Goal: Task Accomplishment & Management: Use online tool/utility

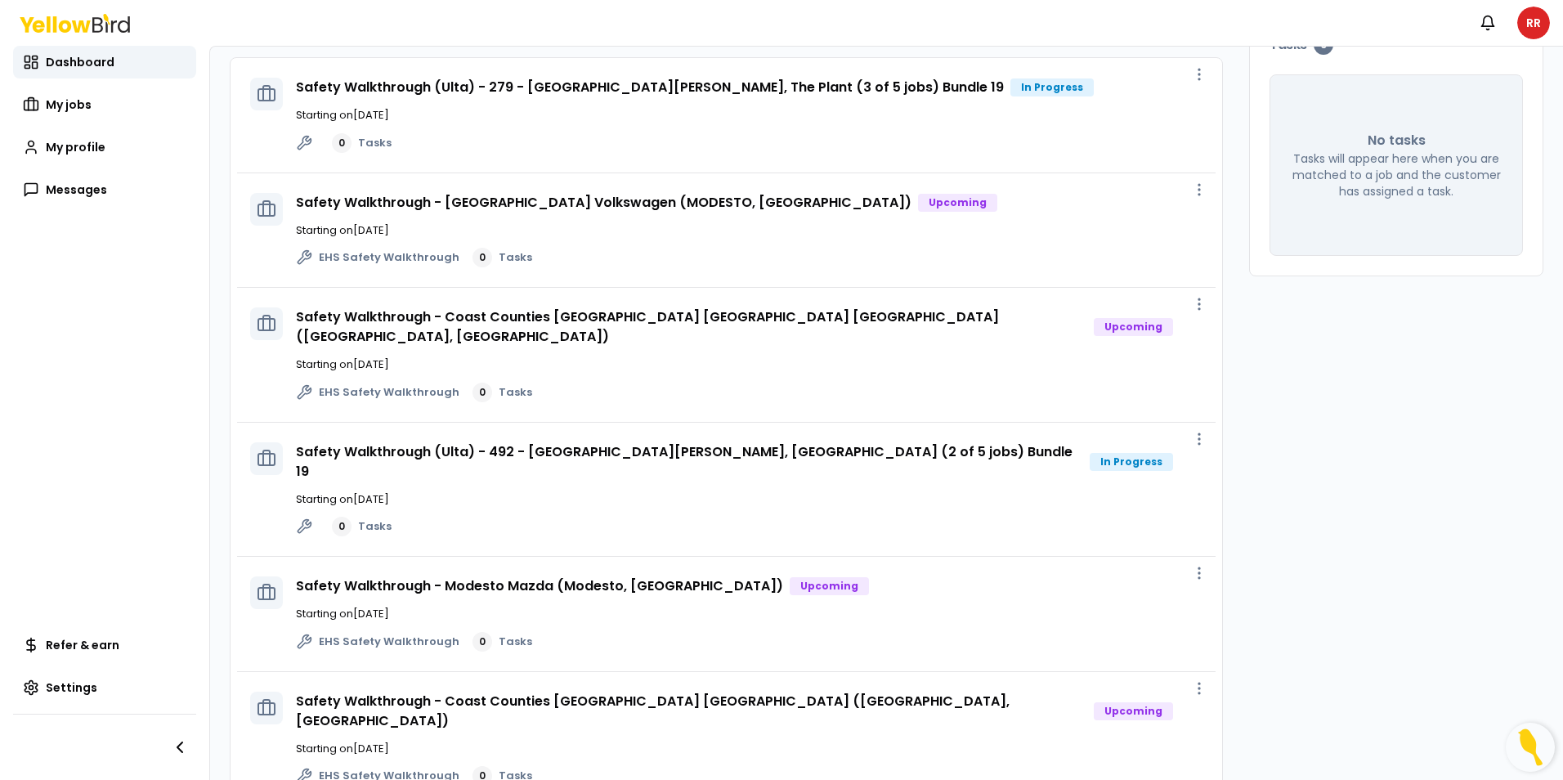
scroll to position [163, 0]
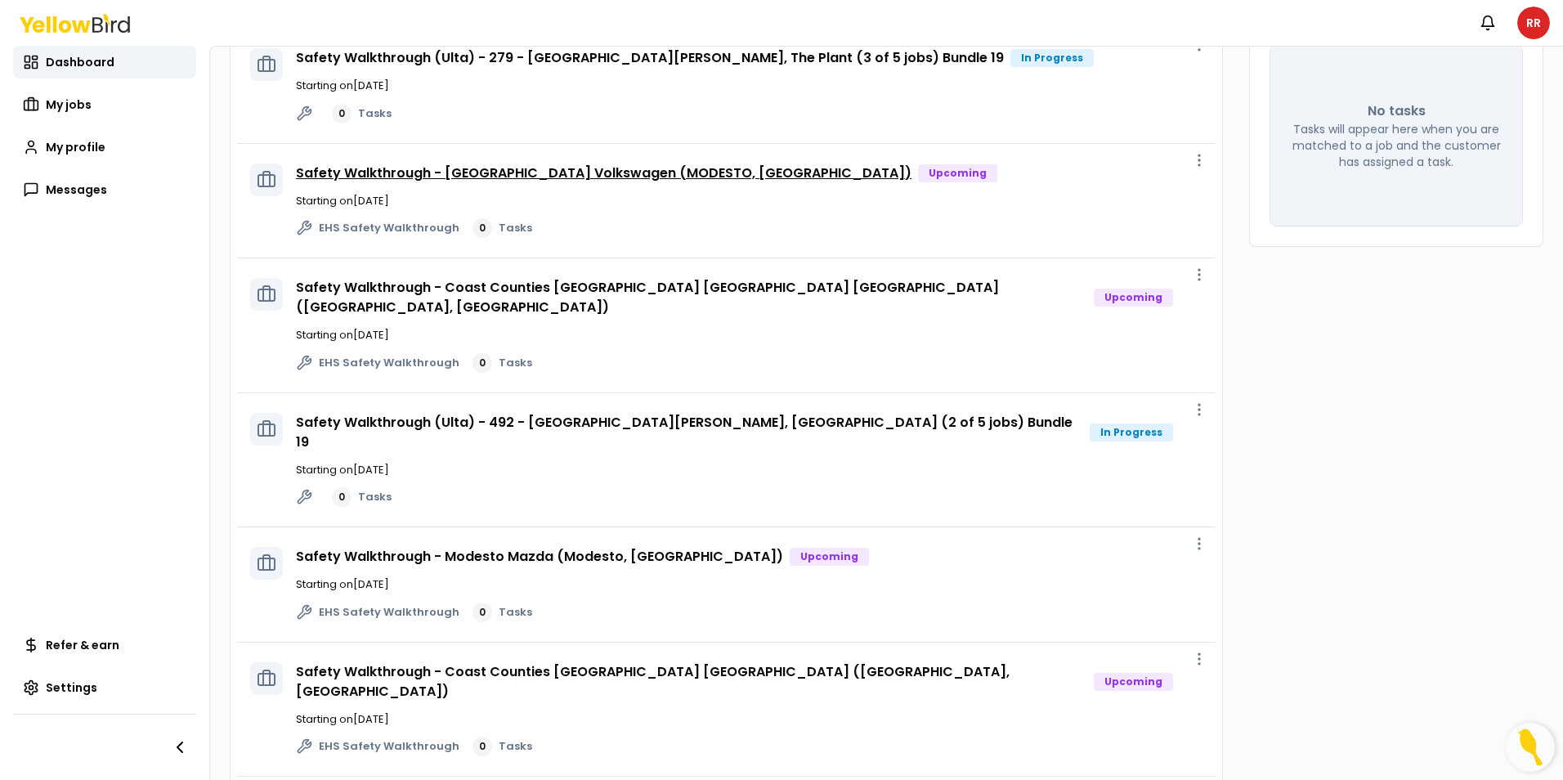
click at [607, 170] on link "Safety Walkthrough - [GEOGRAPHIC_DATA] Volkswagen (MODESTO, [GEOGRAPHIC_DATA])" at bounding box center [603, 172] width 615 height 19
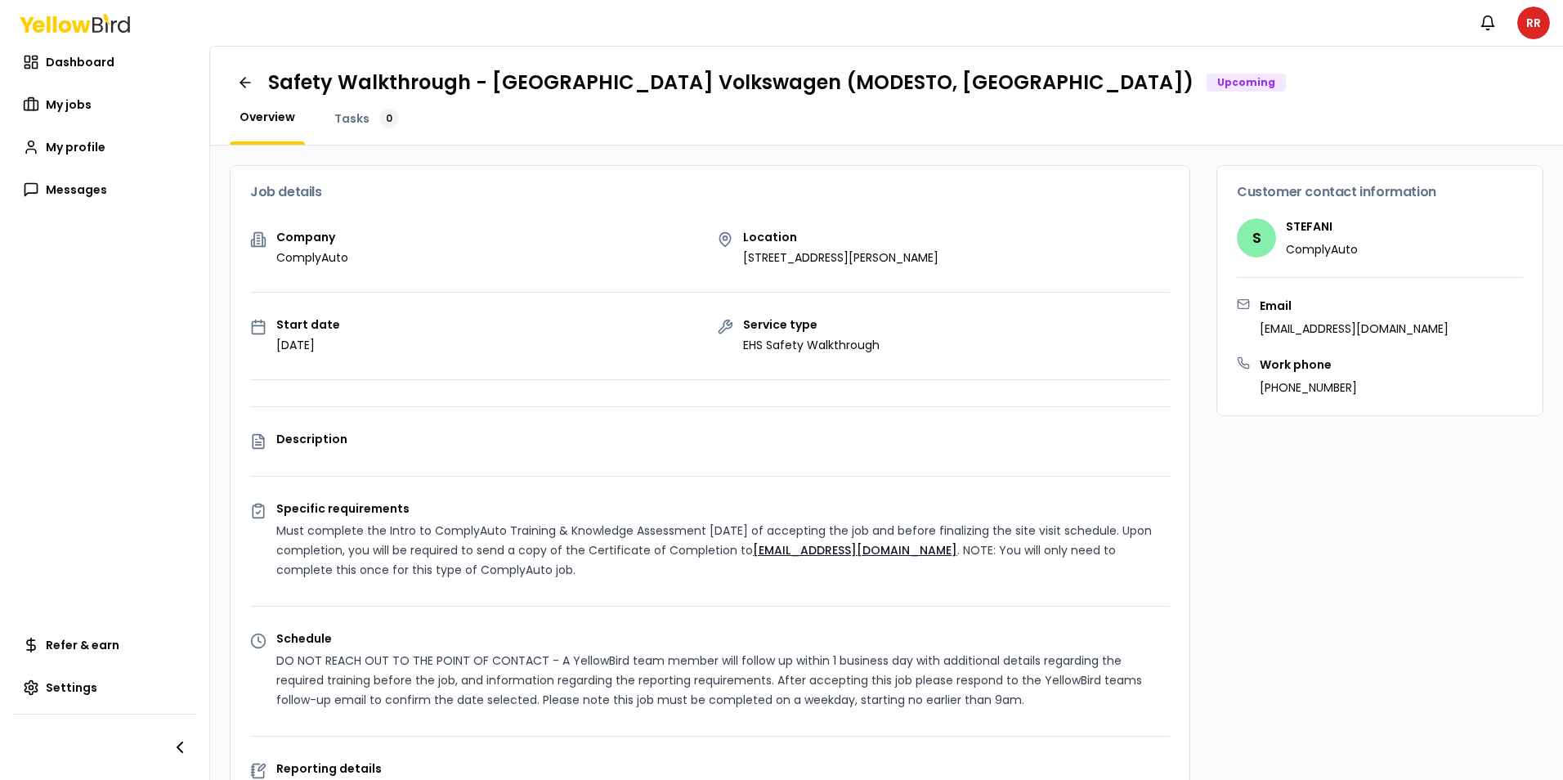
click at [915, 85] on div "Safety Walkthrough - [GEOGRAPHIC_DATA] Volkswagen (MODESTO, [GEOGRAPHIC_DATA]) …" at bounding box center [776, 82] width 1017 height 26
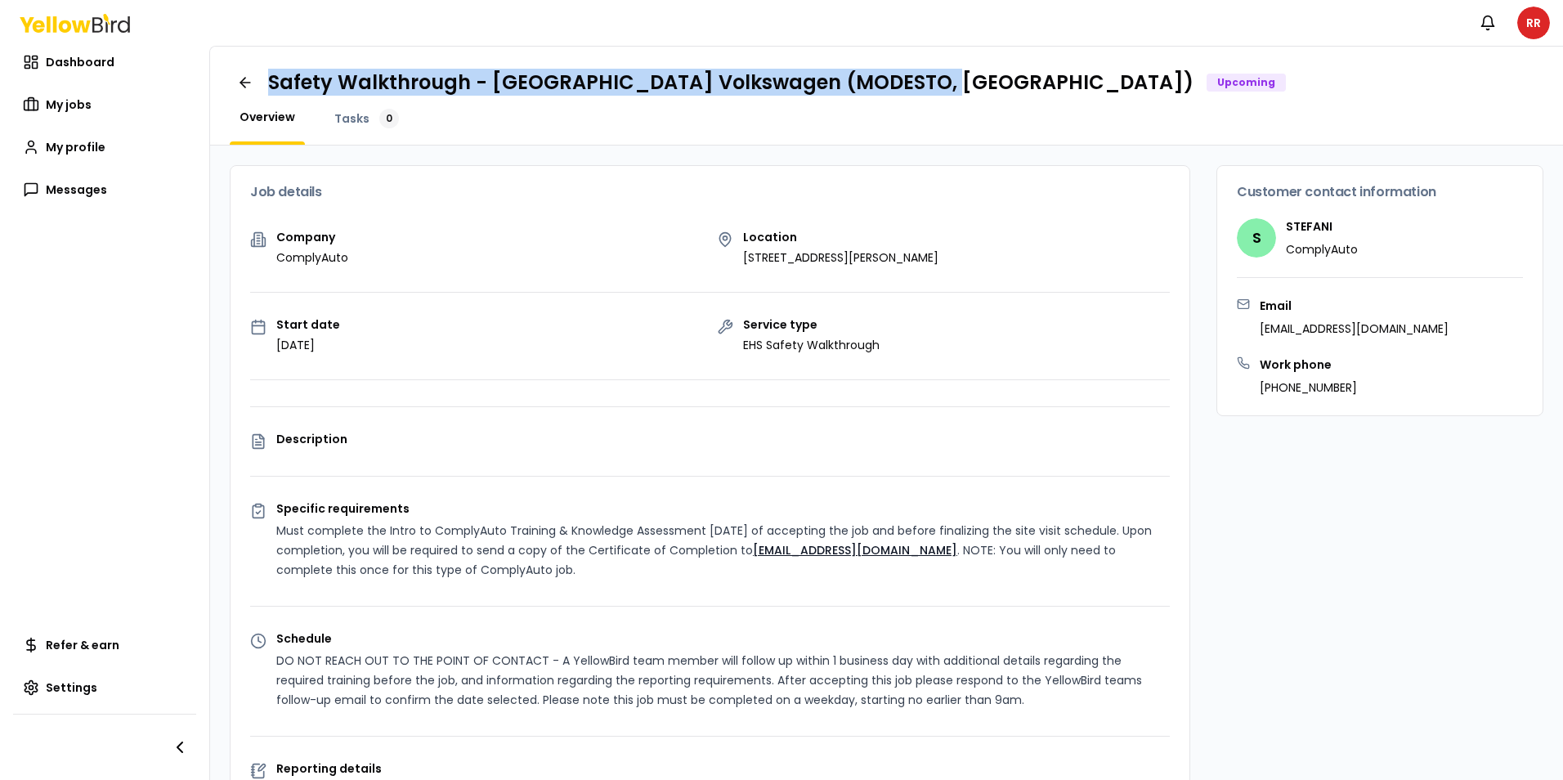
drag, startPoint x: 911, startPoint y: 83, endPoint x: 265, endPoint y: 77, distance: 646.5
click at [265, 77] on div "Safety Walkthrough - [GEOGRAPHIC_DATA] Volkswagen (MODESTO, [GEOGRAPHIC_DATA]) …" at bounding box center [886, 82] width 1313 height 33
copy h1 "Safety Walkthrough - [GEOGRAPHIC_DATA] Volkswagen (MODESTO, [GEOGRAPHIC_DATA])"
click at [247, 86] on icon at bounding box center [245, 82] width 16 height 16
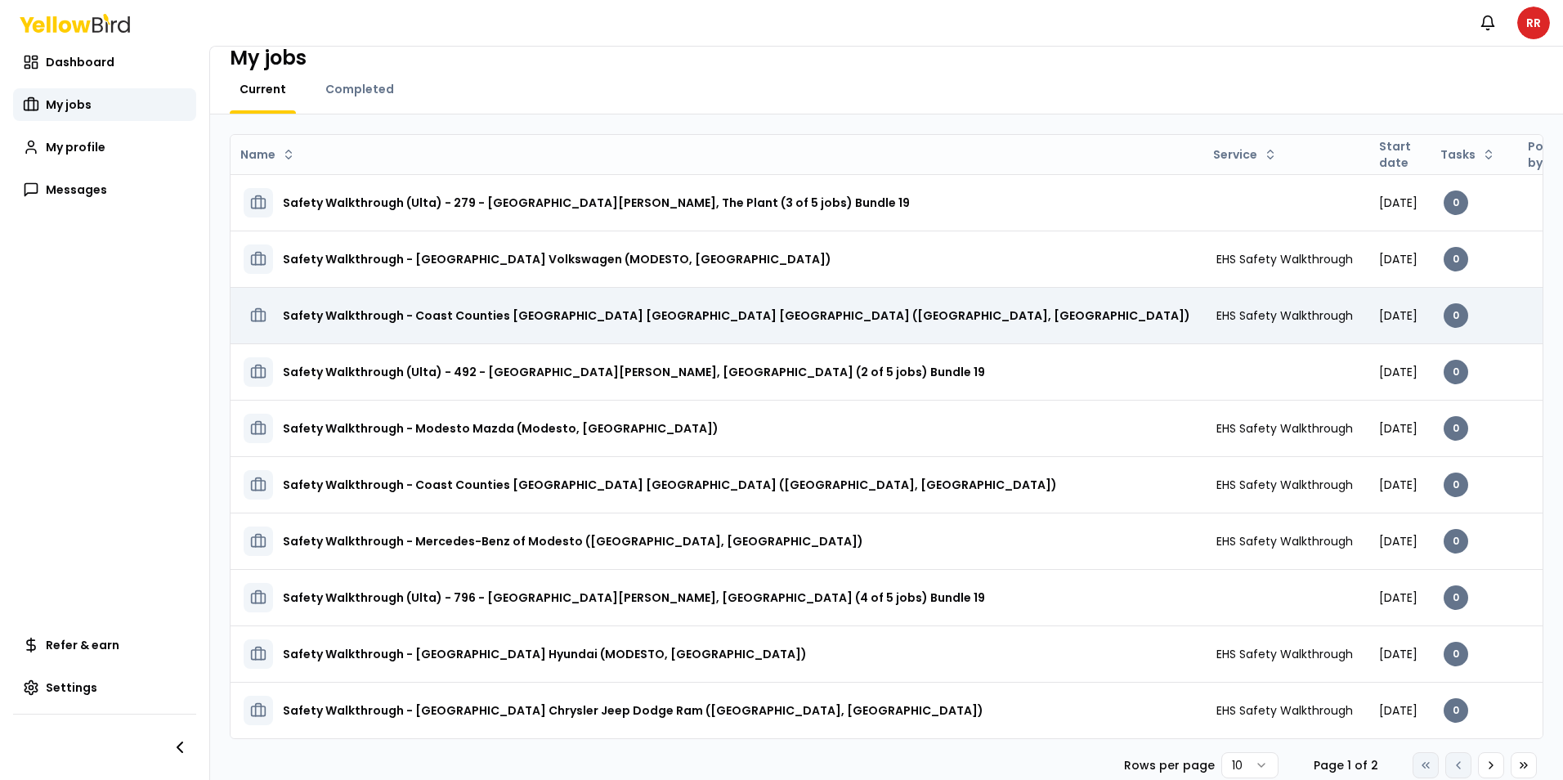
scroll to position [39, 0]
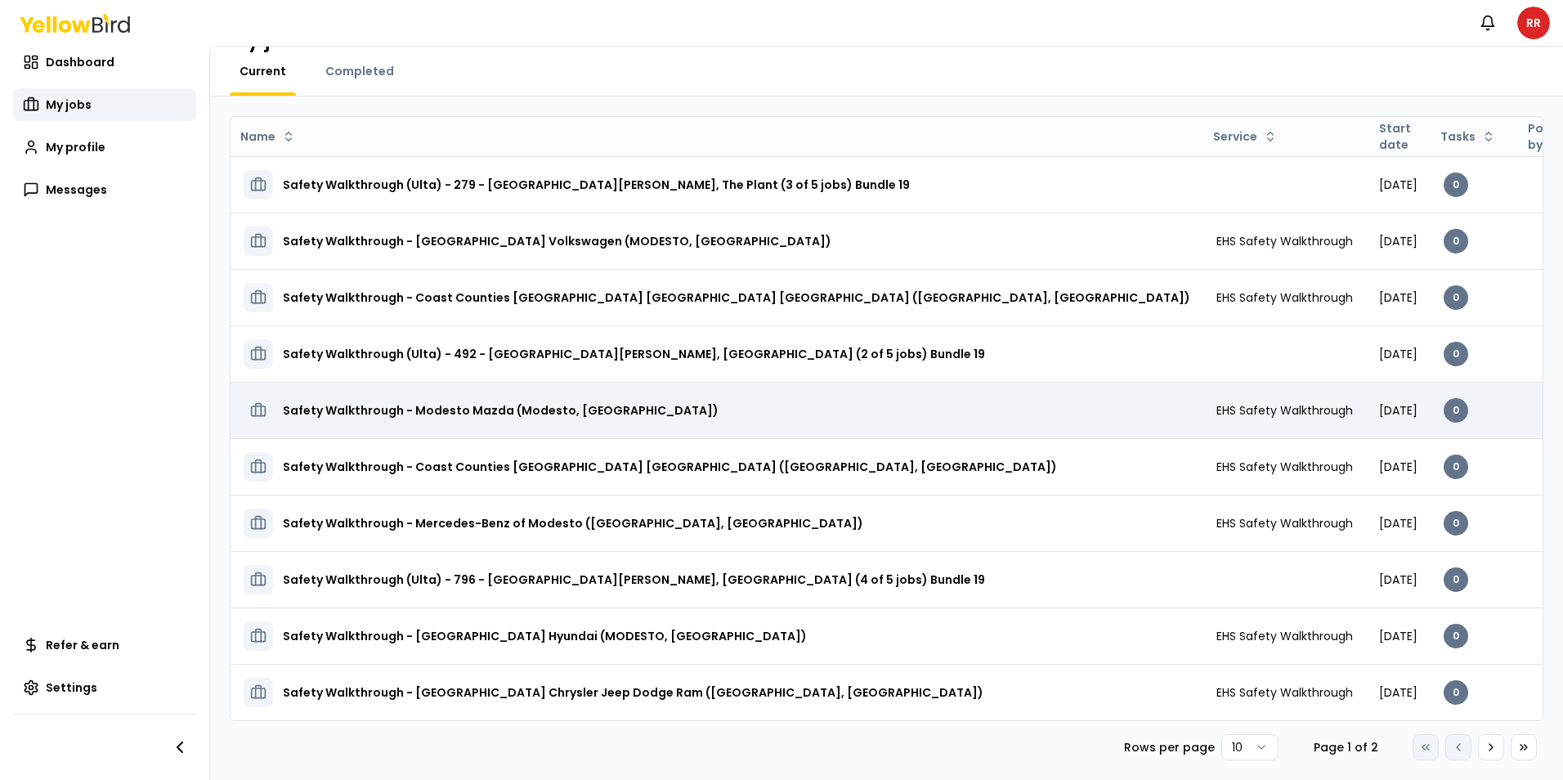
click at [538, 409] on h3 "Safety Walkthrough - Modesto Mazda (Modesto, [GEOGRAPHIC_DATA])" at bounding box center [501, 410] width 436 height 29
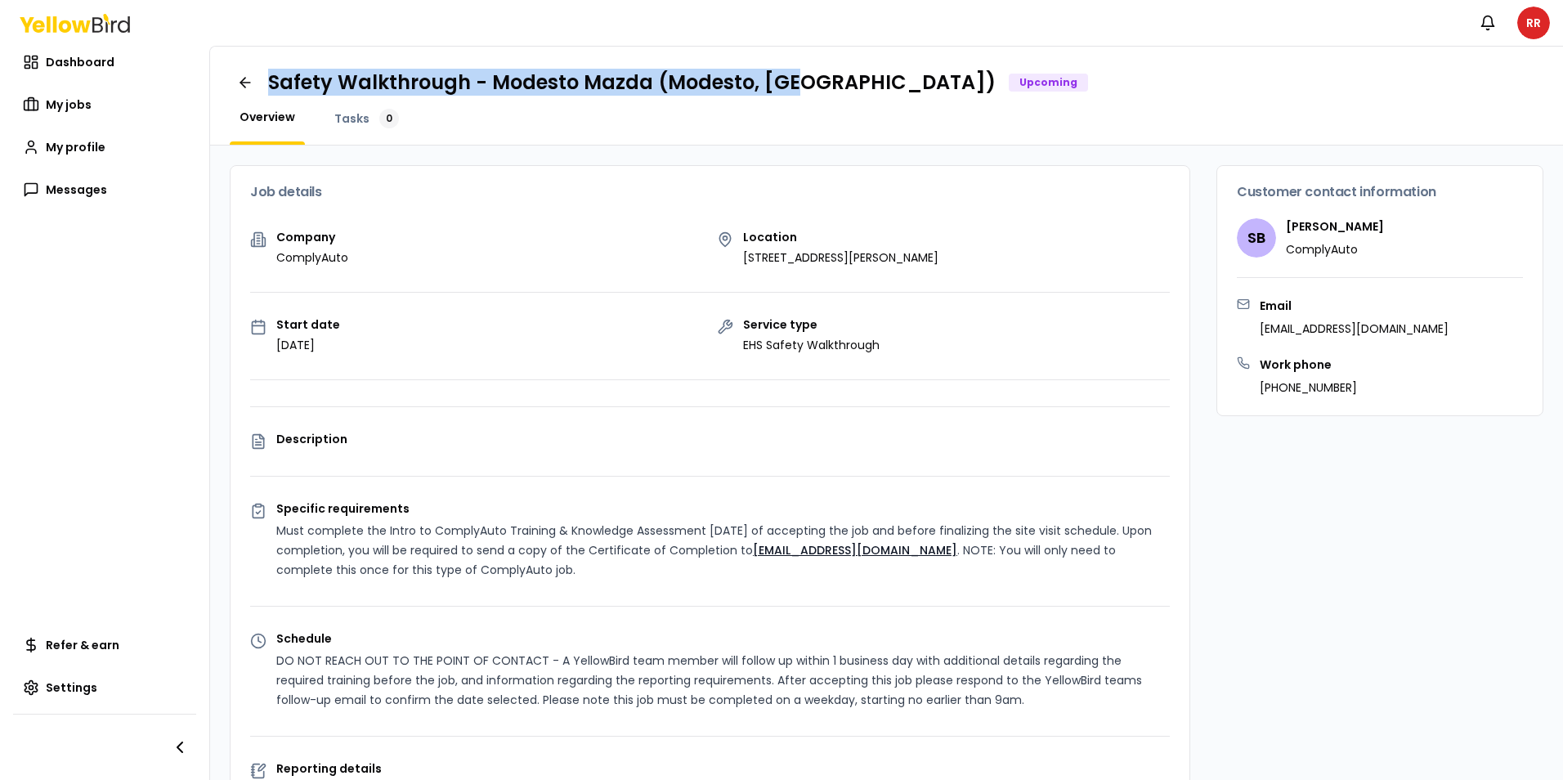
drag, startPoint x: 795, startPoint y: 83, endPoint x: 267, endPoint y: 81, distance: 527.9
click at [268, 81] on div "Safety Walkthrough - Modesto Mazda (Modesto, [GEOGRAPHIC_DATA]) Upcoming" at bounding box center [678, 82] width 820 height 26
drag, startPoint x: 267, startPoint y: 81, endPoint x: 501, endPoint y: 87, distance: 233.8
copy h1 "Safety Walkthrough - Modesto Mazda (Modesto, [GEOGRAPHIC_DATA])"
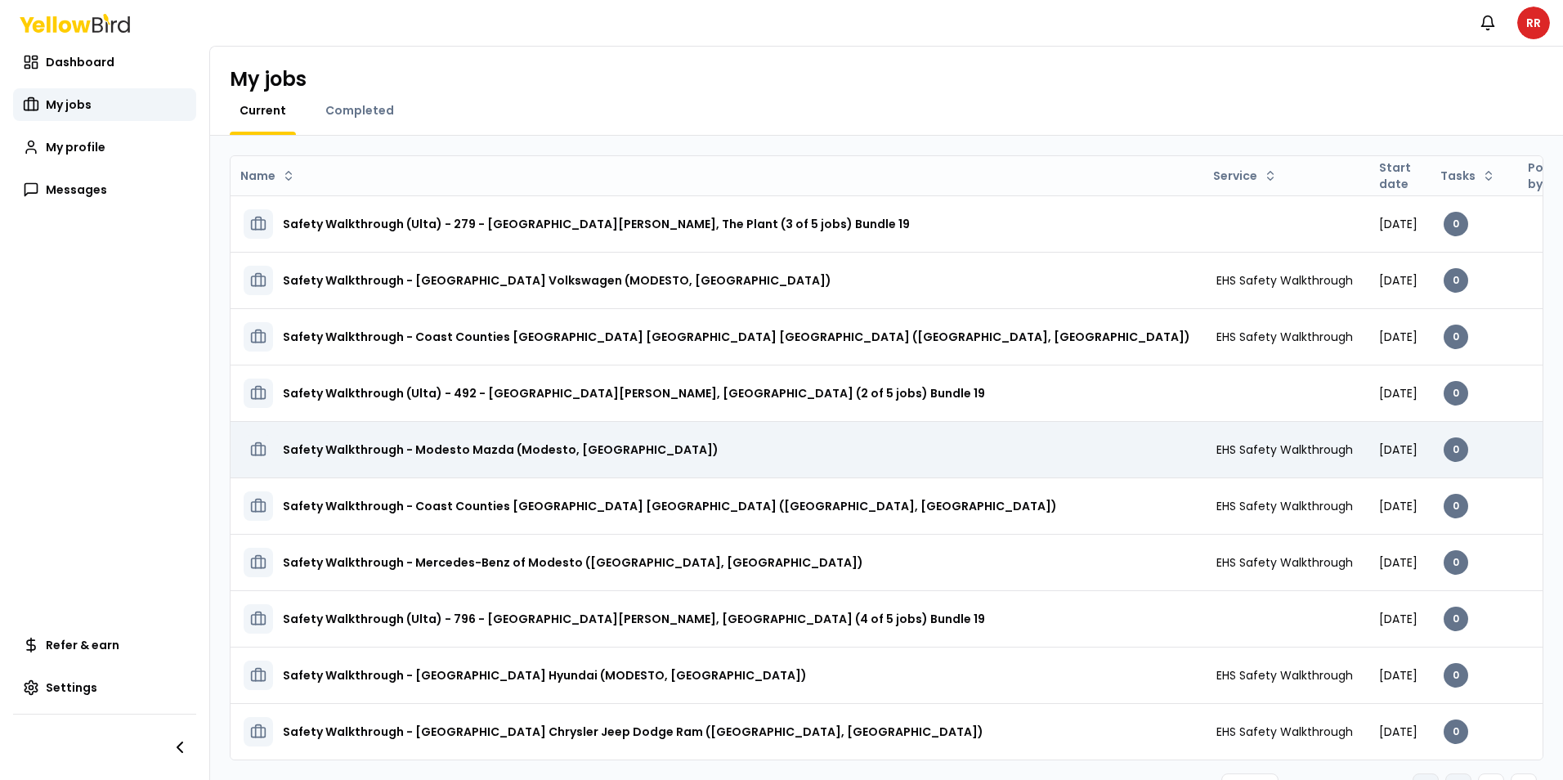
scroll to position [39, 0]
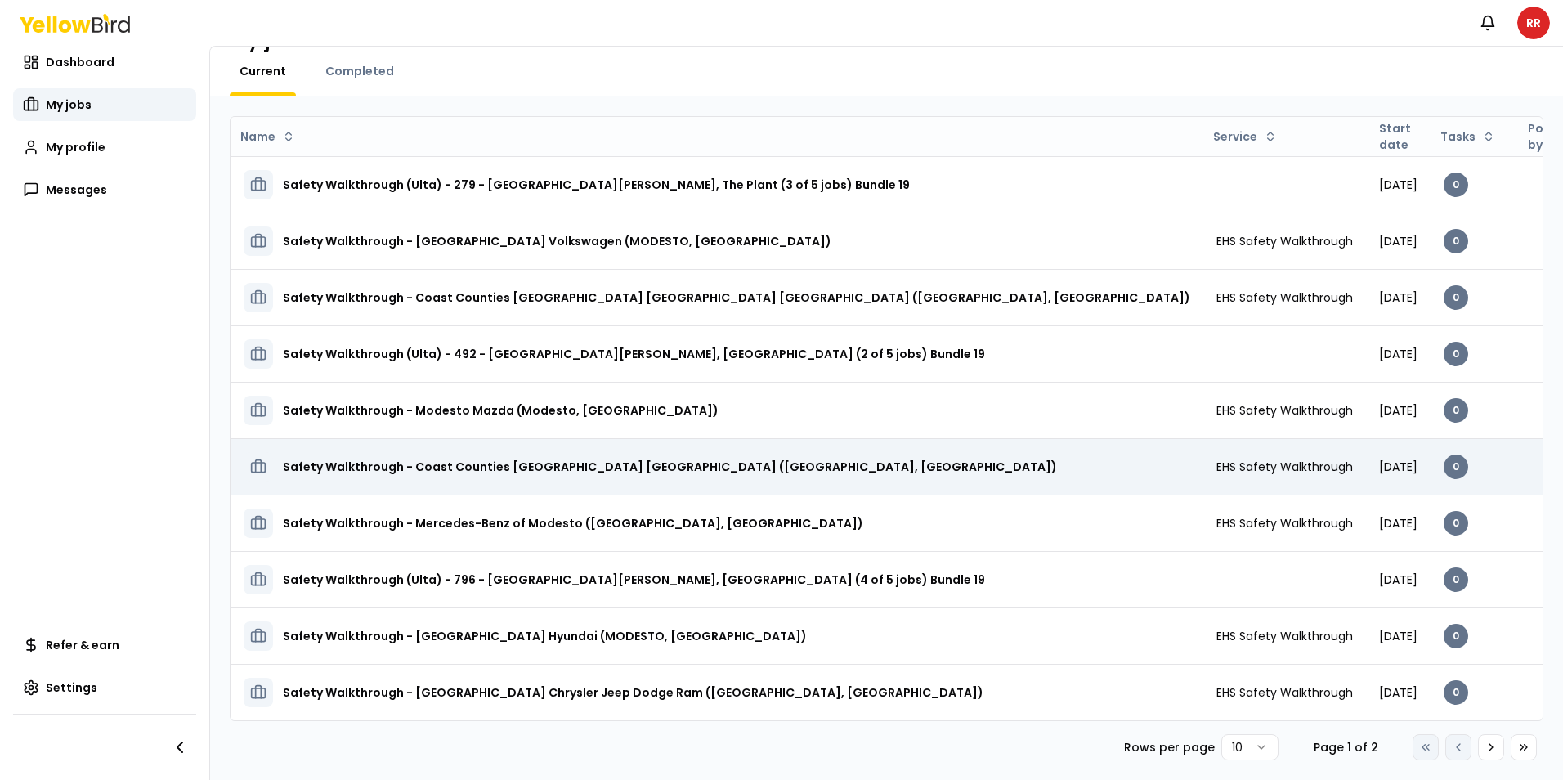
click at [610, 461] on h3 "Safety Walkthrough - Coast Counties [GEOGRAPHIC_DATA] [GEOGRAPHIC_DATA] ([GEOGR…" at bounding box center [670, 466] width 774 height 29
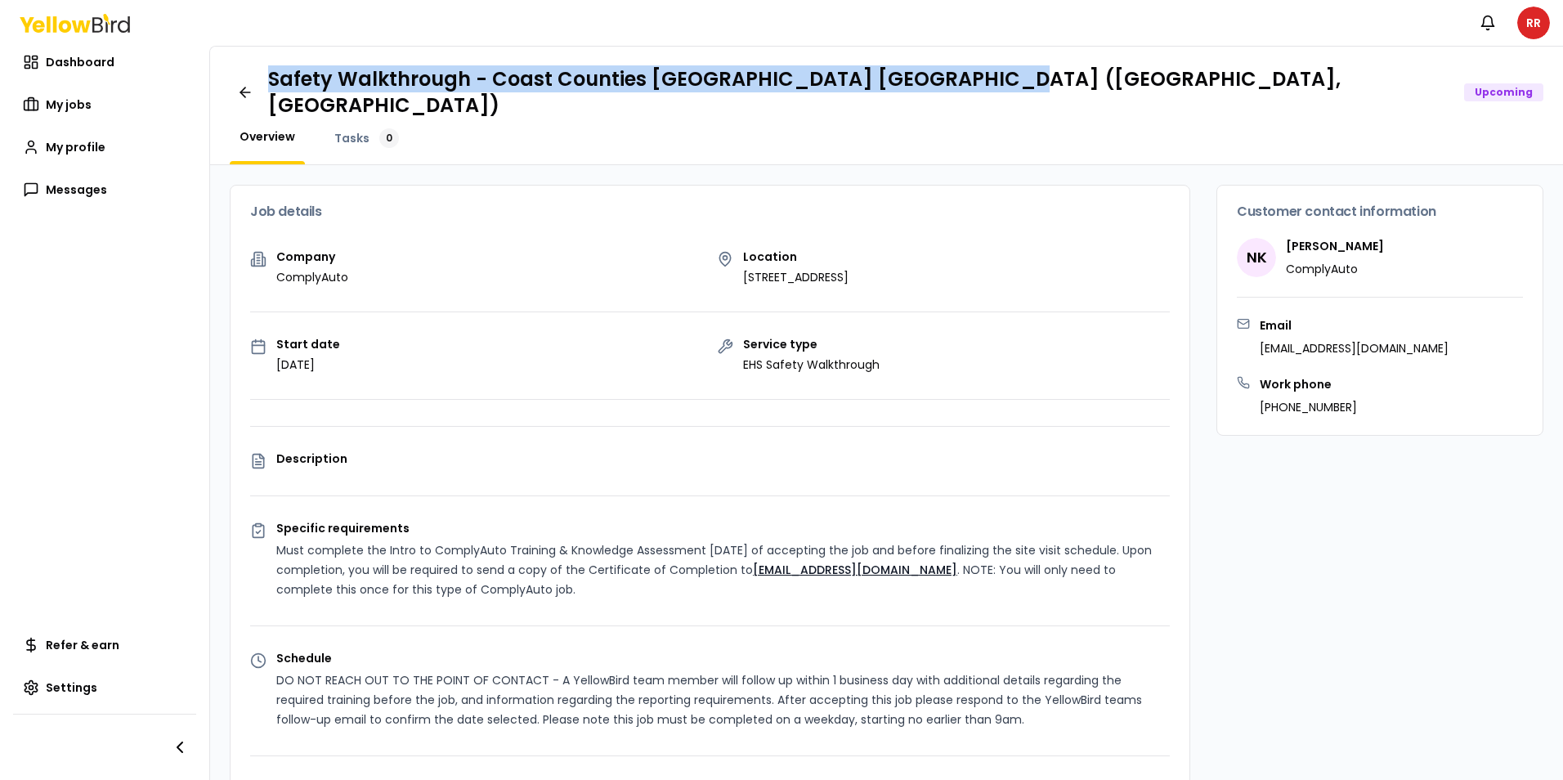
drag, startPoint x: 964, startPoint y: 83, endPoint x: 271, endPoint y: 94, distance: 692.3
click at [271, 94] on div "Safety Walkthrough - Coast Counties [GEOGRAPHIC_DATA] [GEOGRAPHIC_DATA] ([GEOGR…" at bounding box center [905, 92] width 1275 height 52
drag, startPoint x: 271, startPoint y: 94, endPoint x: 493, endPoint y: 87, distance: 221.6
copy h1 "Safety Walkthrough - Coast Counties [GEOGRAPHIC_DATA] [GEOGRAPHIC_DATA] ([GEOGR…"
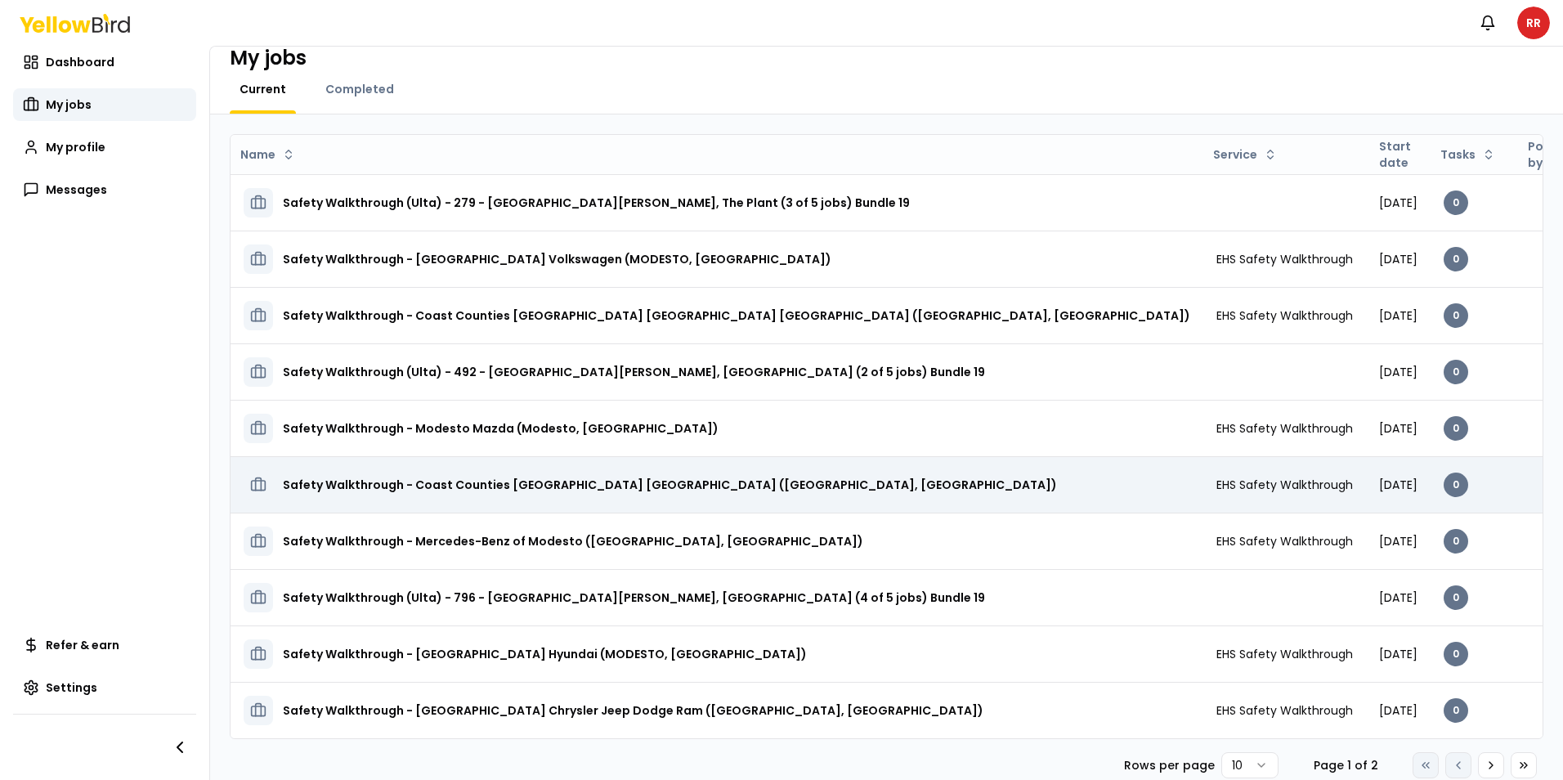
scroll to position [39, 0]
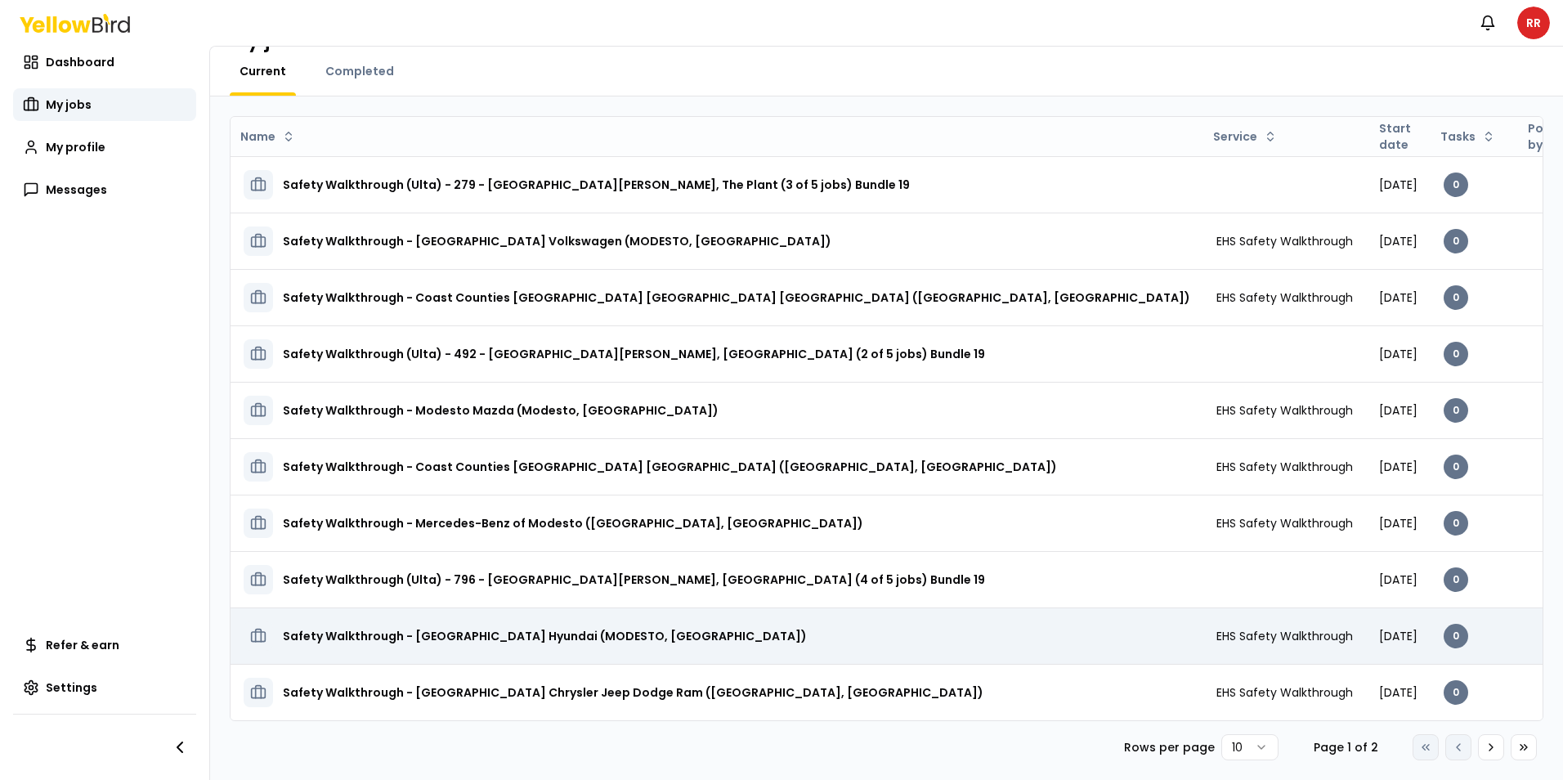
click at [566, 637] on h3 "Safety Walkthrough - [GEOGRAPHIC_DATA] Hyundai (MODESTO, [GEOGRAPHIC_DATA])" at bounding box center [545, 635] width 524 height 29
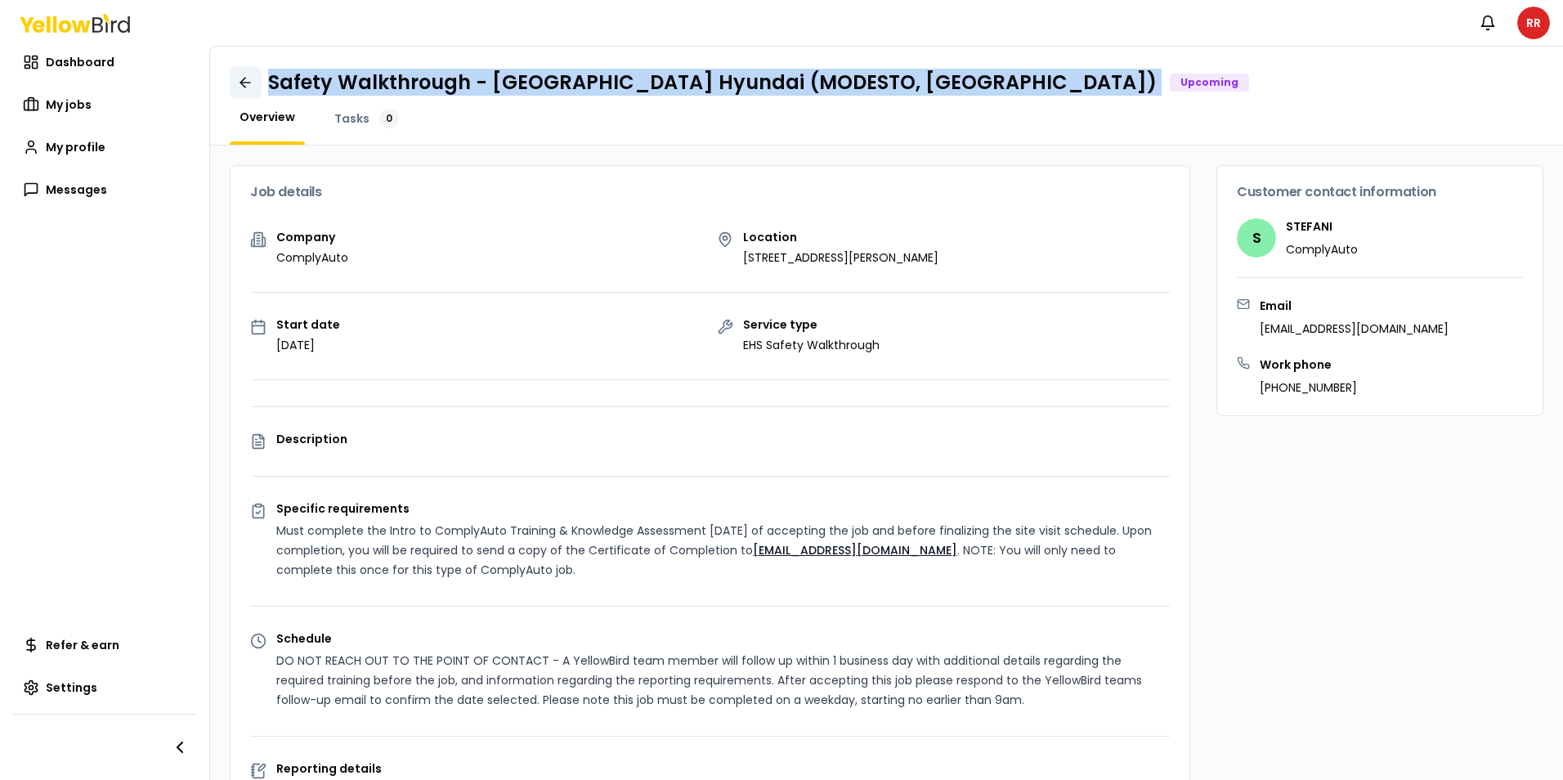
drag, startPoint x: 888, startPoint y: 80, endPoint x: 247, endPoint y: 74, distance: 641.6
click at [247, 74] on div "Safety Walkthrough - [GEOGRAPHIC_DATA] Hyundai (MODESTO, [GEOGRAPHIC_DATA]) Upc…" at bounding box center [886, 82] width 1313 height 33
copy h1 "Safety Walkthrough - [GEOGRAPHIC_DATA] Hyundai (MODESTO, [GEOGRAPHIC_DATA])"
click at [250, 84] on icon at bounding box center [245, 82] width 16 height 16
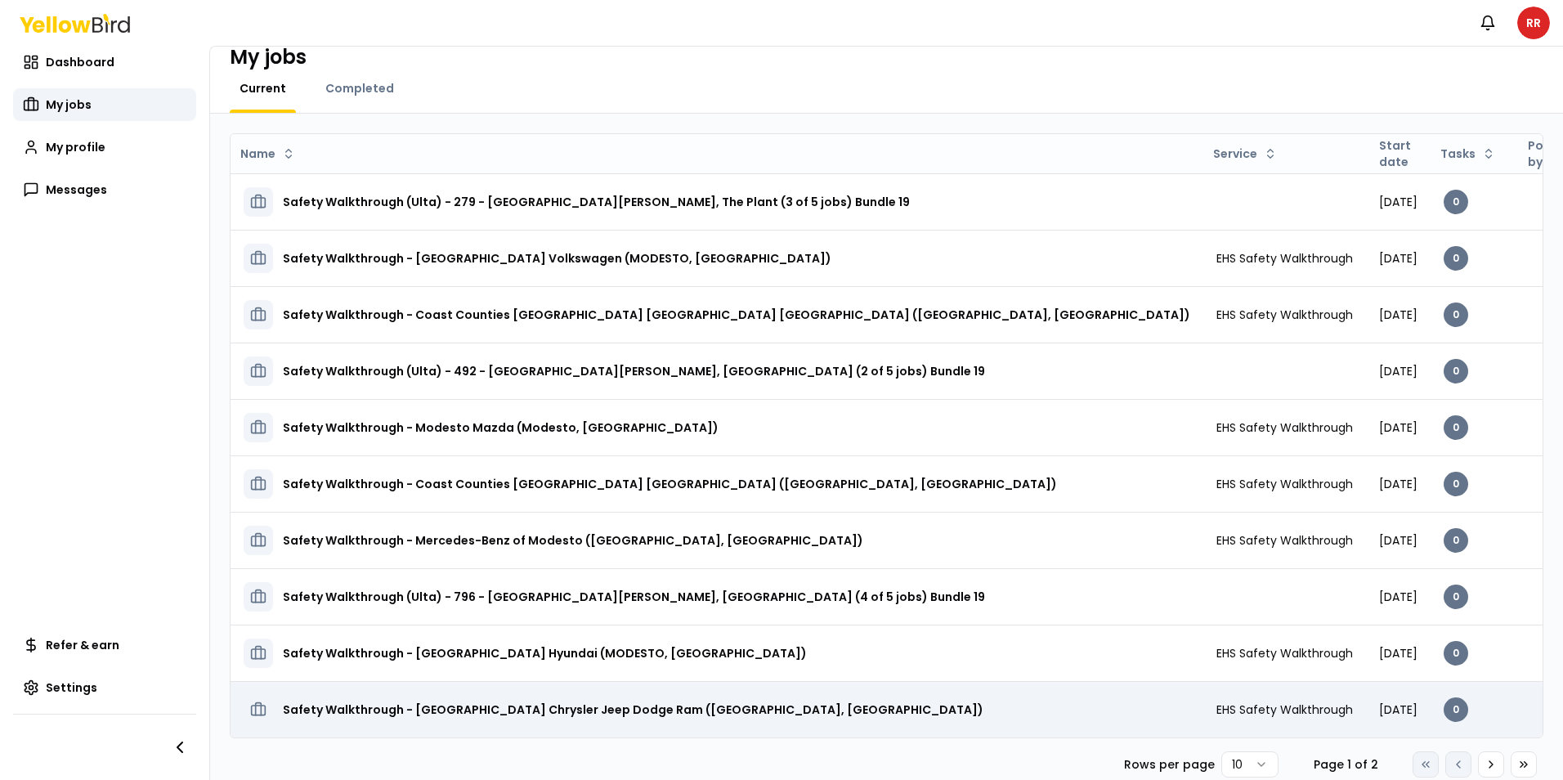
scroll to position [39, 0]
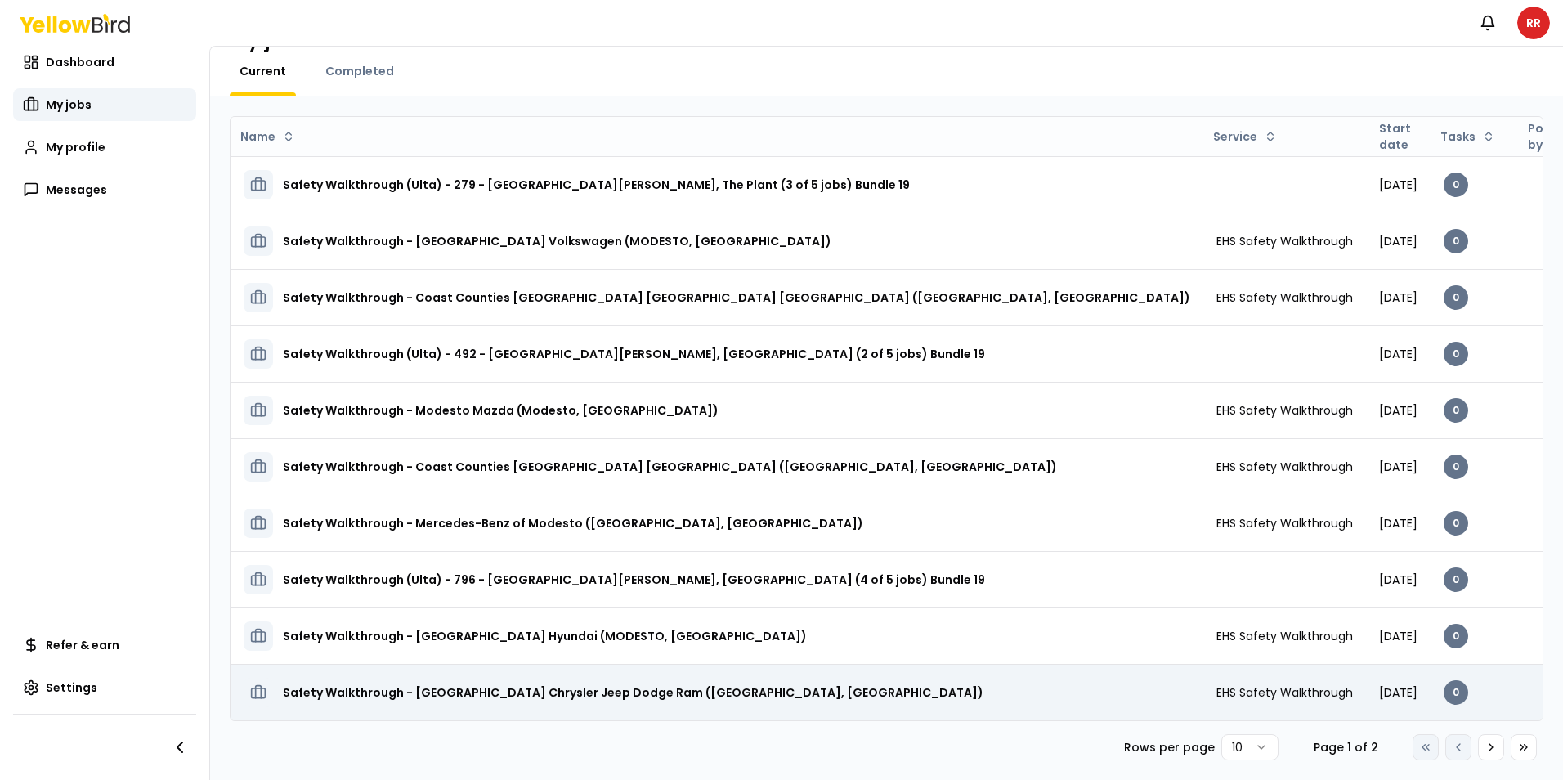
click at [689, 694] on h3 "Safety Walkthrough - [GEOGRAPHIC_DATA] Chrysler Jeep Dodge Ram ([GEOGRAPHIC_DAT…" at bounding box center [633, 691] width 700 height 29
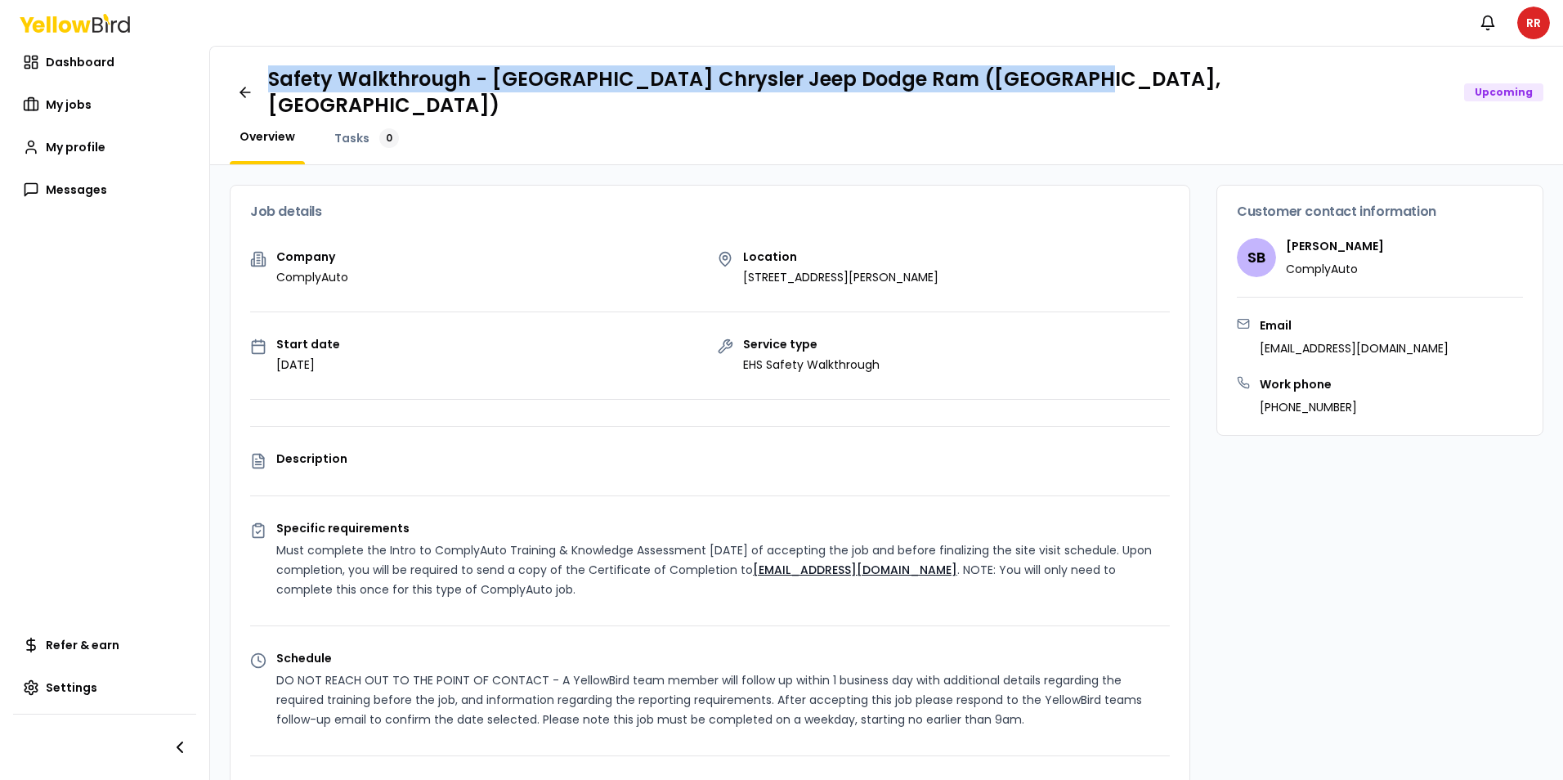
drag, startPoint x: 1046, startPoint y: 83, endPoint x: 269, endPoint y: 82, distance: 777.2
click at [269, 82] on div "Safety Walkthrough - [GEOGRAPHIC_DATA] Chrysler Jeep Dodge Ram ([GEOGRAPHIC_DAT…" at bounding box center [905, 92] width 1275 height 52
drag, startPoint x: 269, startPoint y: 82, endPoint x: 539, endPoint y: 87, distance: 269.7
copy h1 "Safety Walkthrough - [GEOGRAPHIC_DATA] Chrysler Jeep Dodge Ram ([GEOGRAPHIC_DAT…"
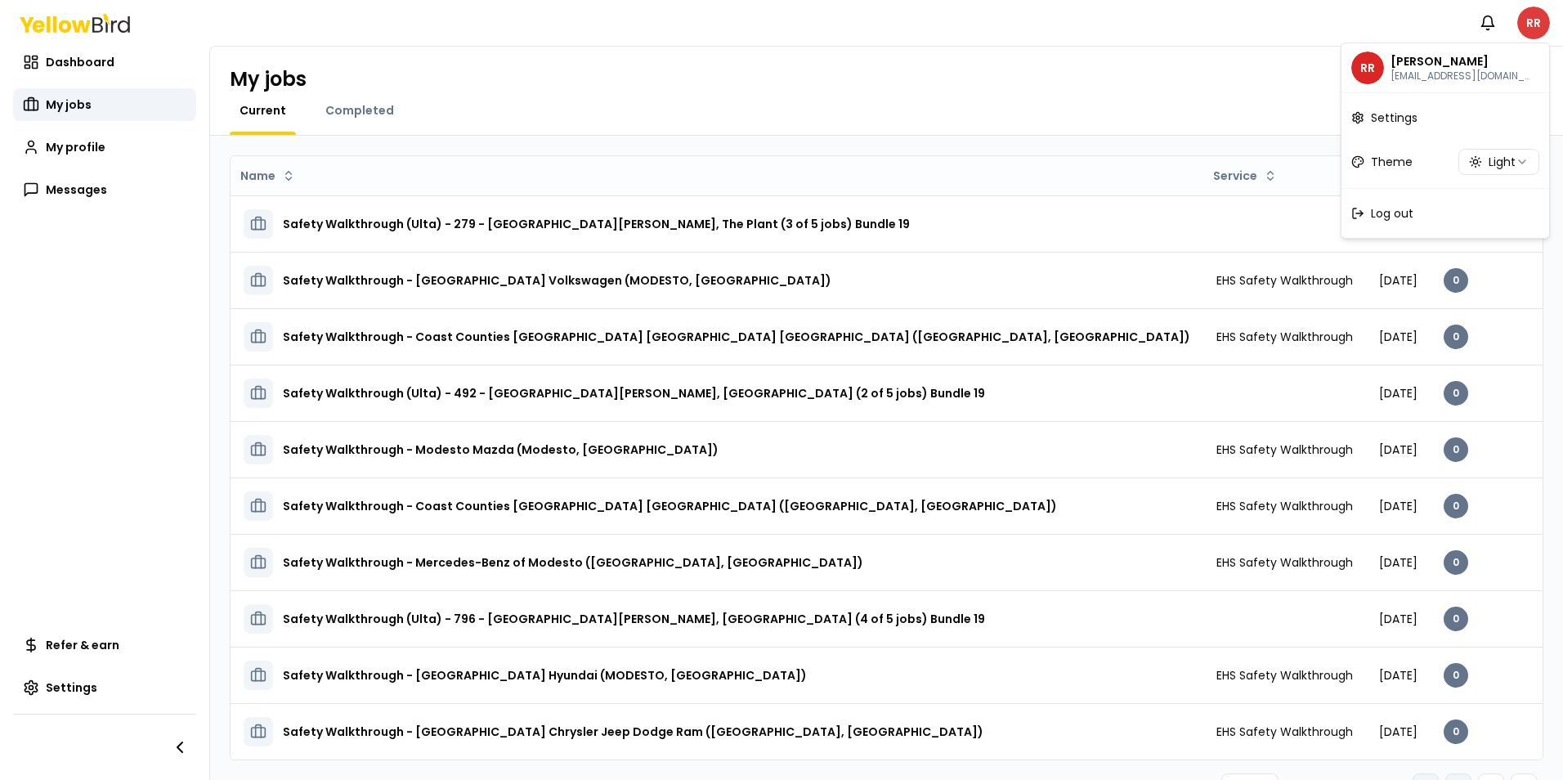
click at [1531, 29] on html "Notifications RR Dashboard My jobs My profile Messages Refer & earn Settings My…" at bounding box center [781, 390] width 1563 height 780
